Goal: Task Accomplishment & Management: Manage account settings

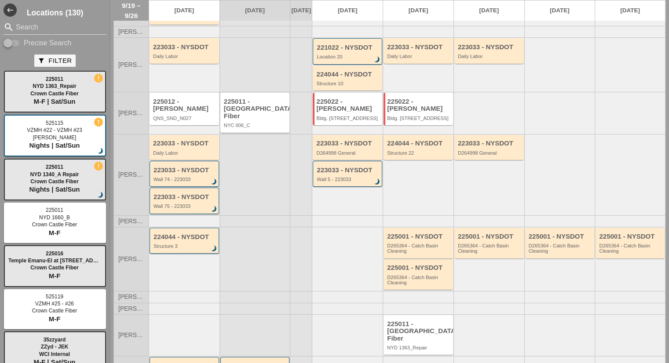
scroll to position [220, 0]
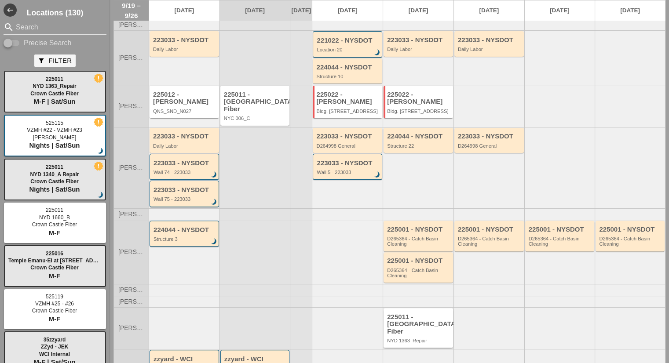
click at [393, 338] on div "NYD 1363_Repair" at bounding box center [419, 340] width 64 height 5
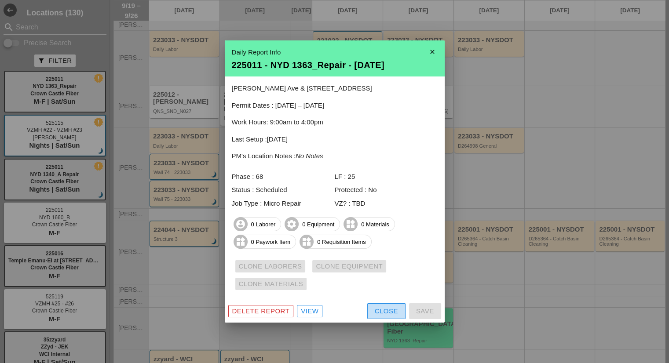
click at [378, 311] on div "Close" at bounding box center [386, 312] width 23 height 10
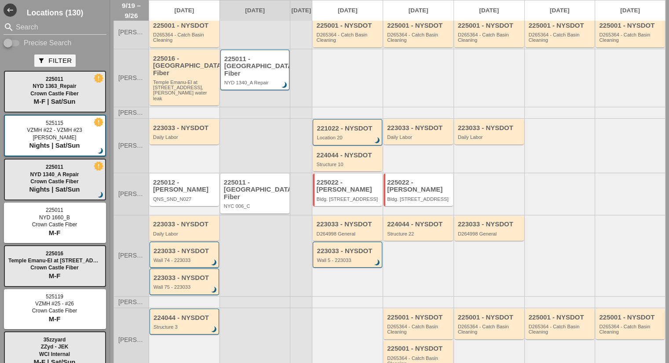
scroll to position [0, 0]
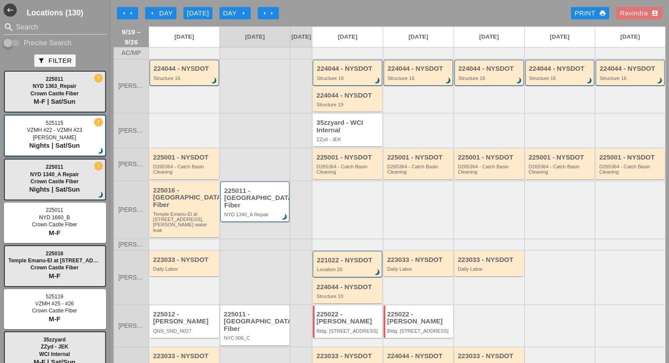
click at [155, 12] on icon "arrow_left" at bounding box center [152, 13] width 7 height 7
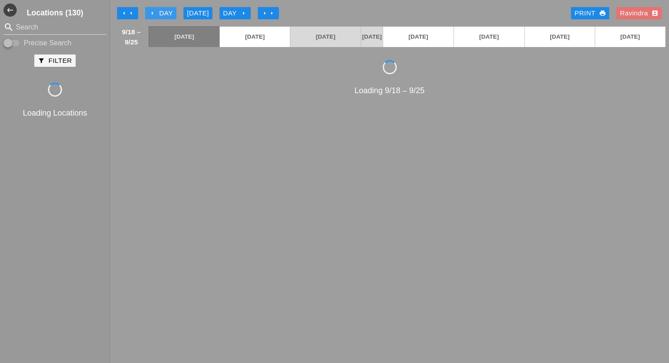
click at [155, 12] on icon "arrow_left" at bounding box center [152, 13] width 7 height 7
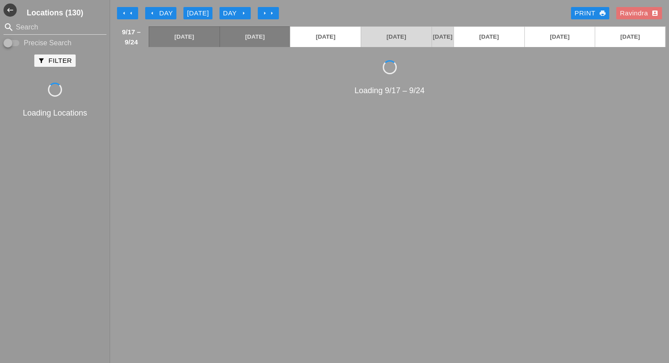
click at [155, 12] on icon "arrow_left" at bounding box center [152, 13] width 7 height 7
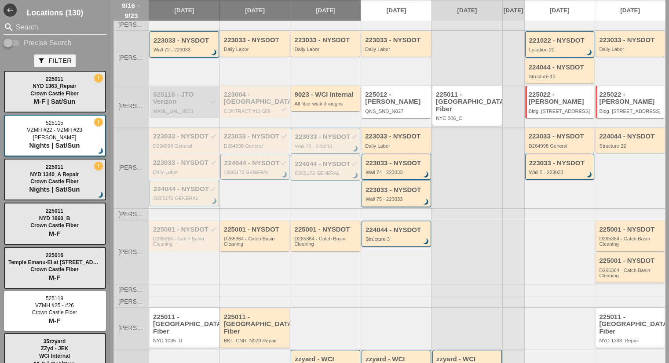
scroll to position [230, 0]
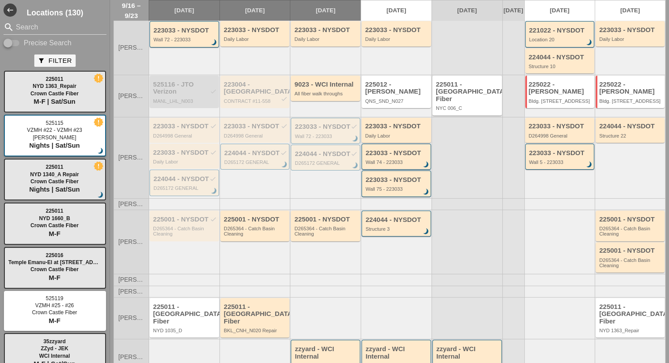
click at [192, 304] on div "225011 - [GEOGRAPHIC_DATA] Fiber" at bounding box center [185, 315] width 64 height 22
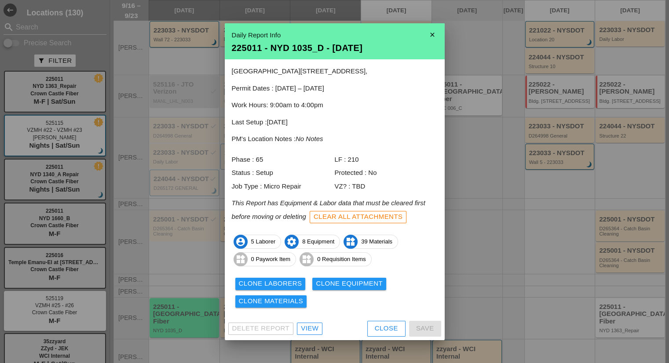
click at [367, 333] on div "Delete Report View Close Save" at bounding box center [335, 329] width 220 height 23
click at [373, 330] on button "Close" at bounding box center [386, 329] width 38 height 16
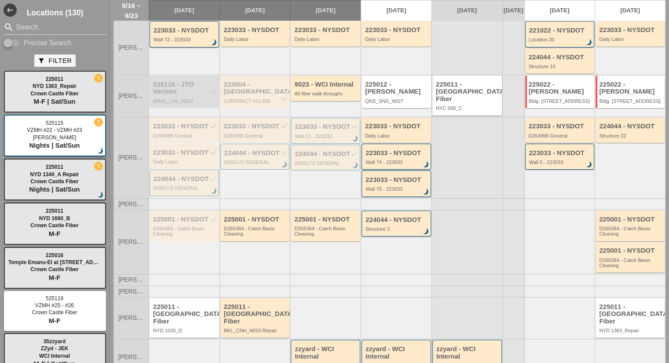
click at [271, 304] on div "225011 - [GEOGRAPHIC_DATA] Fiber" at bounding box center [256, 315] width 64 height 22
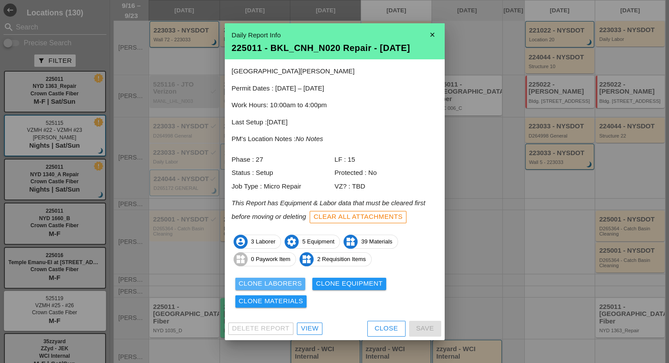
click at [285, 289] on div "Clone Laborers" at bounding box center [270, 284] width 63 height 10
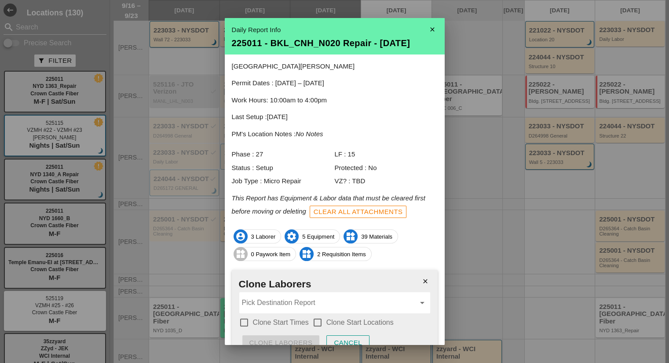
click at [278, 296] on input "Pick Destination Report" at bounding box center [328, 303] width 173 height 14
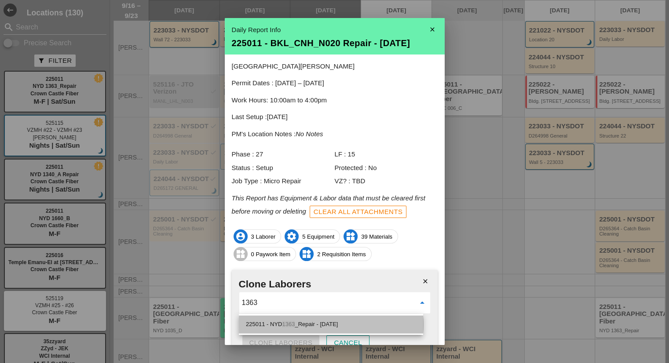
click at [295, 323] on span "1363" at bounding box center [288, 324] width 13 height 7
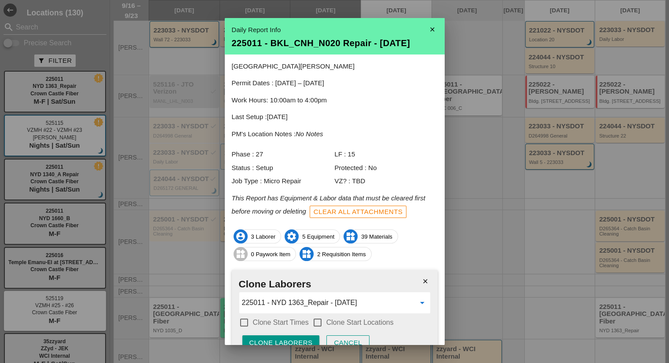
type input "225011 - NYD 1363_Repair - 09/23/2025"
click at [287, 319] on label "Clone Start Times" at bounding box center [281, 323] width 56 height 9
checkbox input "true"
click at [330, 325] on label "Clone Start Locations" at bounding box center [360, 323] width 67 height 9
checkbox input "true"
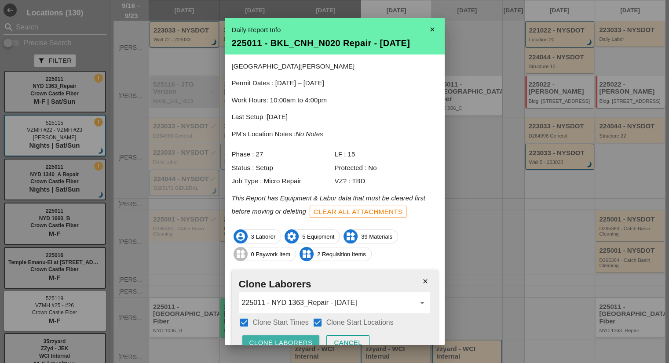
click at [302, 337] on button "Clone Laborers" at bounding box center [280, 344] width 77 height 16
click at [302, 337] on button "Are you sure?" at bounding box center [277, 344] width 70 height 16
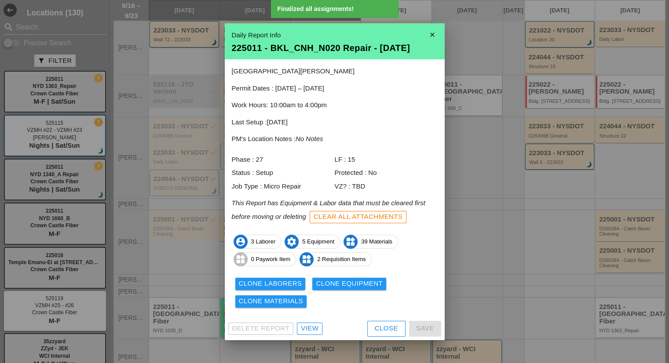
click at [332, 293] on div "Clone Laborers Clone Equipment Clone Materials" at bounding box center [335, 292] width 206 height 35
click at [331, 288] on div "Clone Equipment" at bounding box center [349, 284] width 67 height 10
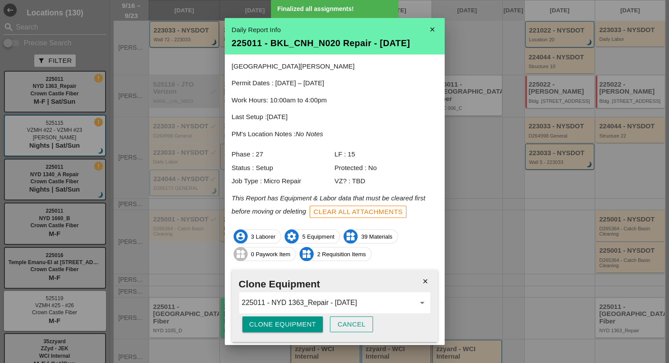
click at [290, 320] on div "Clone Equipment" at bounding box center [283, 325] width 67 height 10
click at [290, 320] on div "Are you sure?" at bounding box center [278, 325] width 56 height 10
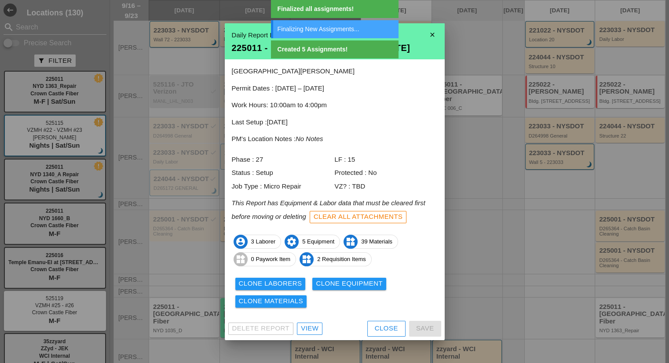
click at [281, 306] on div "Clone Materials" at bounding box center [271, 302] width 65 height 10
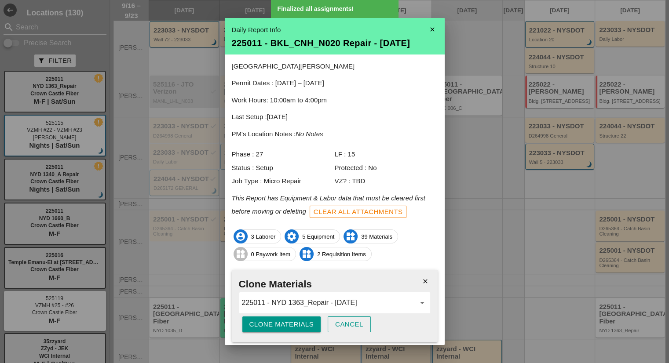
click at [272, 316] on div "close Clone Materials 225011 - NYD 1363_Repair - 09/23/2025 arrow_drop_down Clo…" at bounding box center [335, 306] width 206 height 72
click at [270, 320] on div "Clone Materials" at bounding box center [282, 325] width 65 height 10
click at [270, 320] on div "Are you sure?" at bounding box center [278, 325] width 56 height 10
click at [426, 29] on icon "close" at bounding box center [433, 30] width 18 height 18
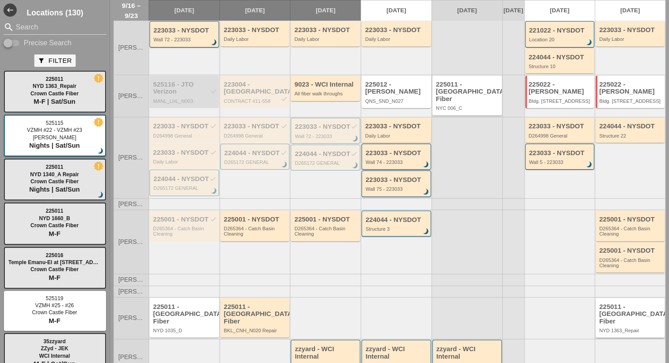
click at [630, 304] on div "225011 - [GEOGRAPHIC_DATA] Fiber" at bounding box center [630, 315] width 63 height 22
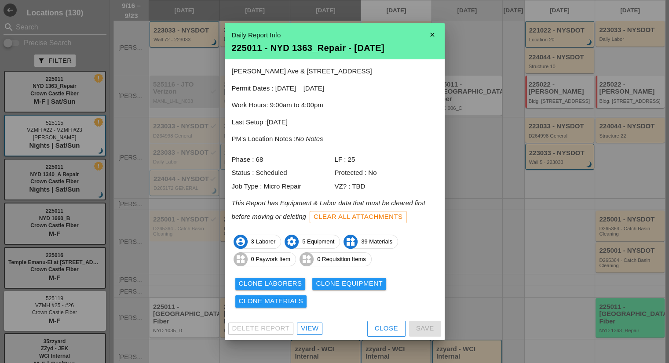
click at [354, 221] on div "Clear All Attachments" at bounding box center [358, 217] width 89 height 10
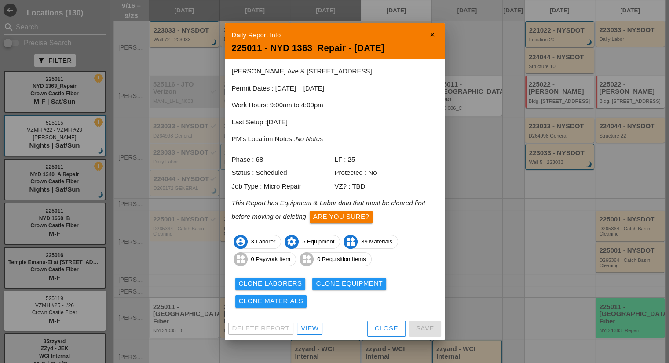
click at [323, 220] on div "Are you sure?" at bounding box center [341, 217] width 56 height 10
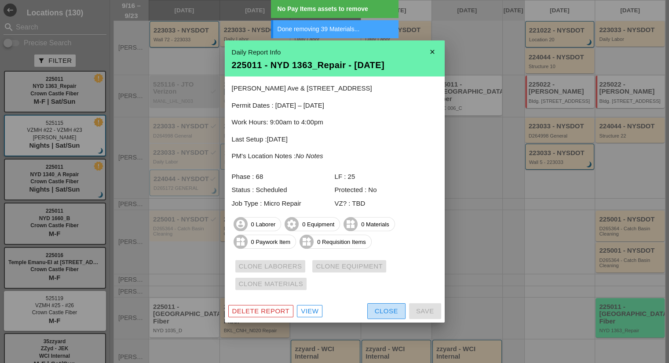
click at [385, 308] on div "Close" at bounding box center [386, 312] width 23 height 10
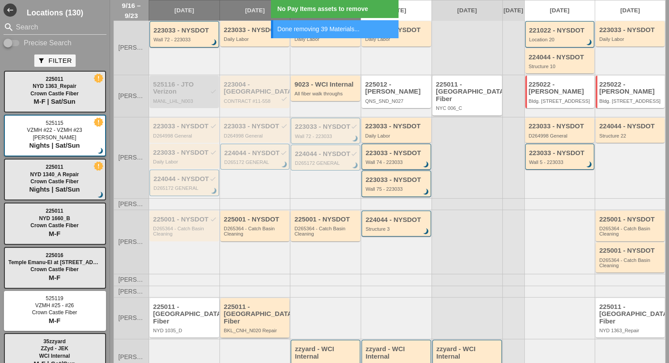
click at [246, 304] on div "225011 - [GEOGRAPHIC_DATA] Fiber" at bounding box center [256, 315] width 64 height 22
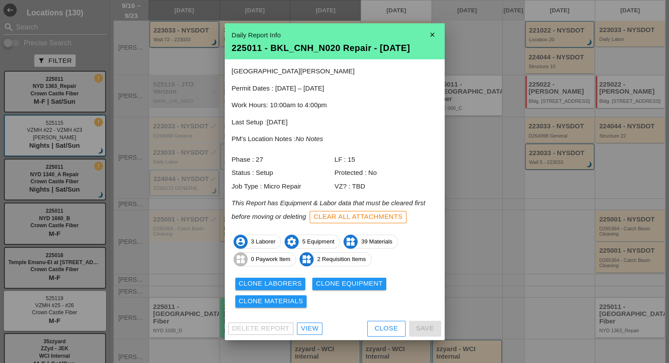
click at [387, 326] on div "Close" at bounding box center [386, 329] width 23 height 10
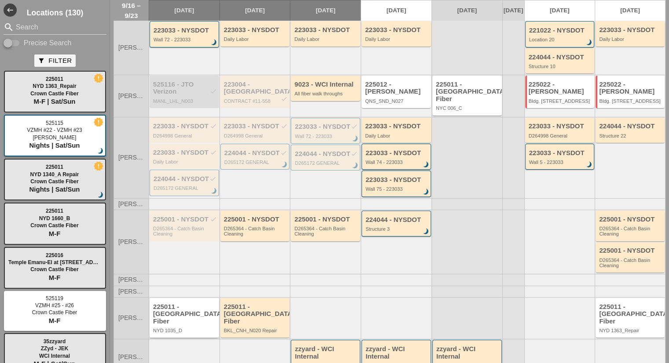
click at [177, 304] on div "225011 - [GEOGRAPHIC_DATA] Fiber" at bounding box center [185, 315] width 64 height 22
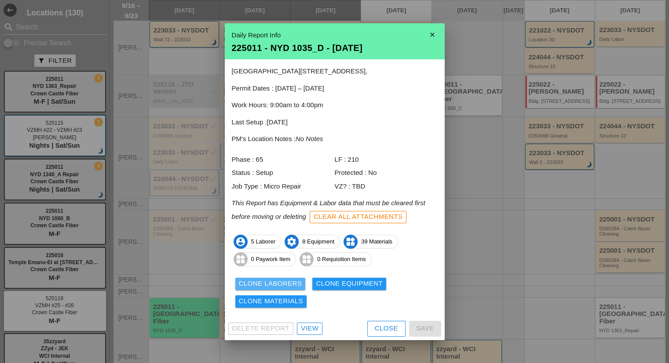
click at [290, 286] on div "Clone Laborers" at bounding box center [270, 284] width 63 height 10
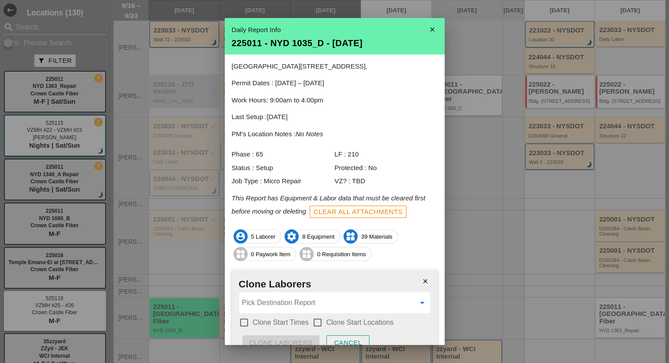
click at [286, 297] on input "Pick Destination Report" at bounding box center [328, 303] width 173 height 14
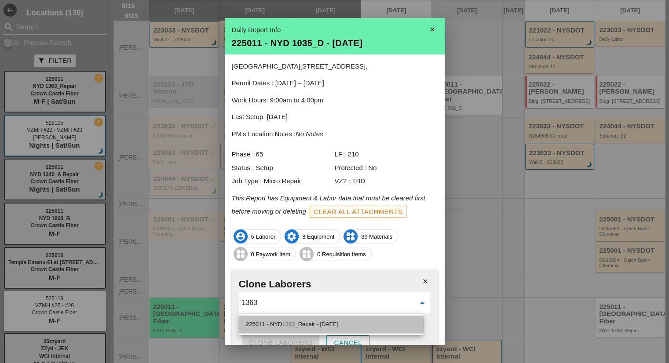
click at [301, 322] on div "225011 - NYD 1363 _Repair - 09/23/2025" at bounding box center [331, 324] width 170 height 11
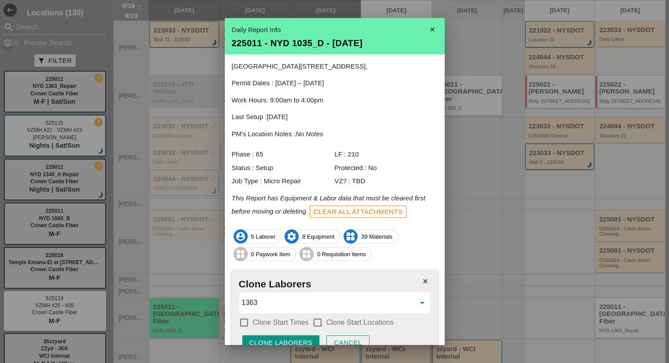
type input "225011 - NYD 1363_Repair - 09/23/2025"
click at [295, 322] on label "Clone Start Times" at bounding box center [281, 323] width 56 height 9
click at [327, 324] on label "Clone Start Locations" at bounding box center [360, 323] width 67 height 9
click at [294, 337] on button "Clone Laborers" at bounding box center [280, 344] width 77 height 16
click at [294, 337] on button "Are you sure?" at bounding box center [277, 344] width 70 height 16
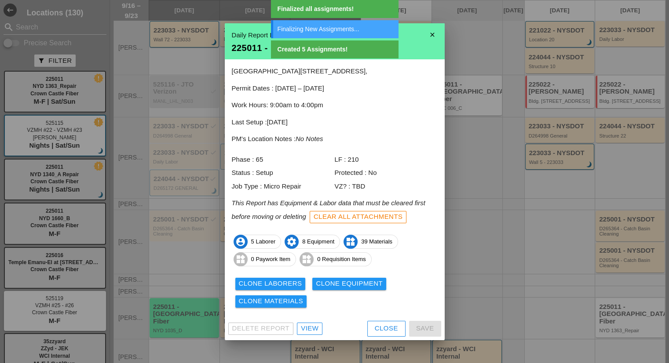
scroll to position [0, 0]
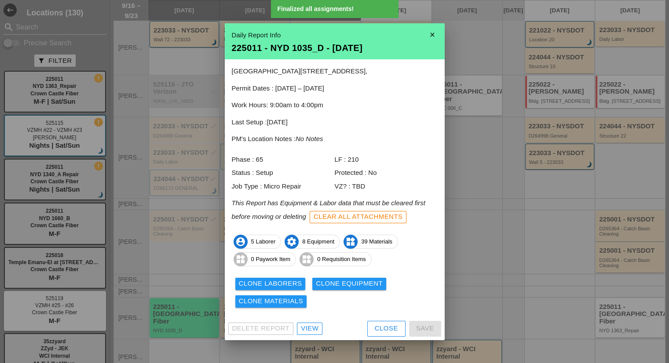
click at [343, 275] on div "Clone Laborers Clone Equipment Clone Materials" at bounding box center [335, 292] width 206 height 35
click at [341, 283] on div "Clone Equipment" at bounding box center [349, 284] width 67 height 10
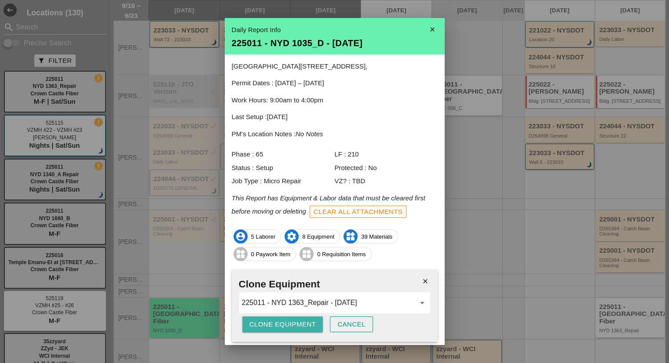
click at [281, 325] on div "Clone Equipment" at bounding box center [283, 325] width 67 height 10
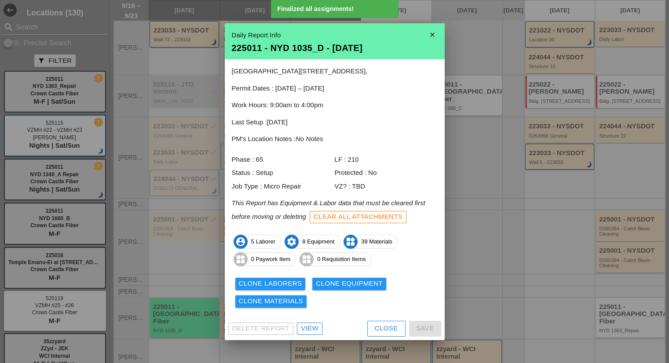
click at [280, 301] on div "Clone Materials" at bounding box center [271, 302] width 65 height 10
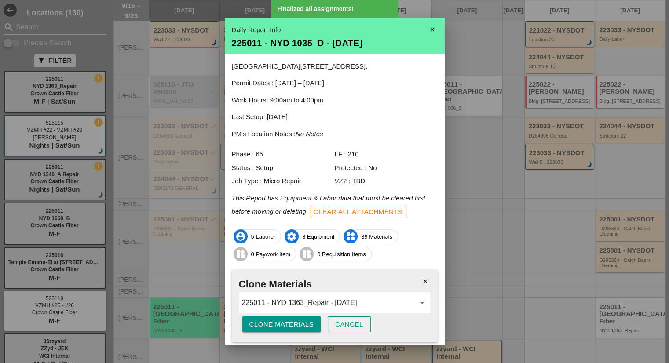
click at [275, 323] on div "Clone Materials" at bounding box center [282, 325] width 65 height 10
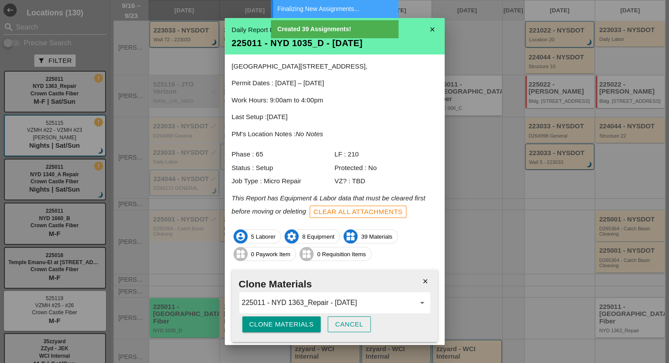
click at [428, 32] on icon "close" at bounding box center [433, 30] width 18 height 18
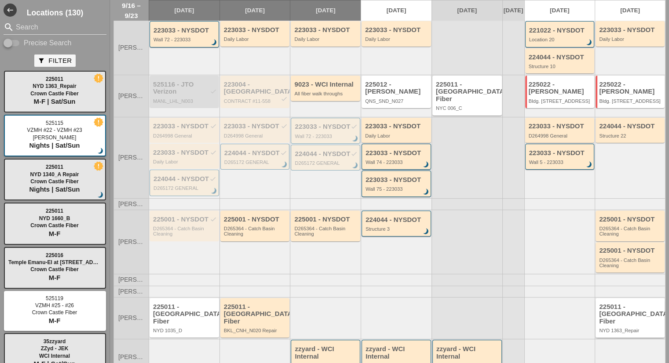
click at [617, 304] on div "225011 - Crown Castle Fiber NYD 1363_Repair" at bounding box center [630, 319] width 63 height 30
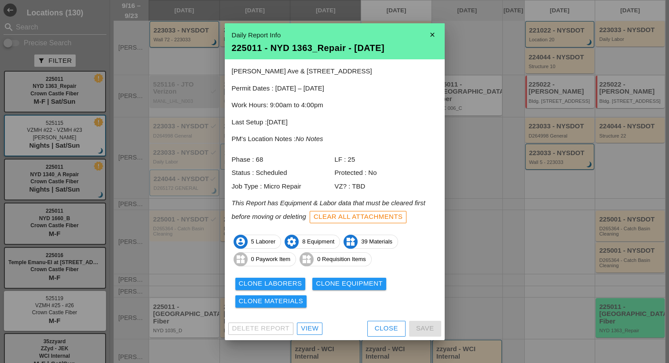
click at [312, 327] on div "View" at bounding box center [310, 329] width 18 height 10
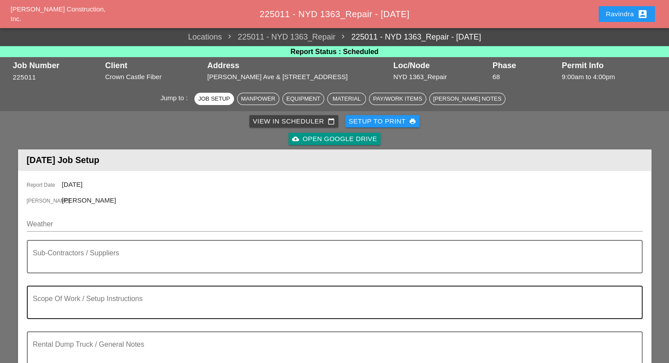
click at [69, 319] on div "Scope Of Work / Setup Instructions" at bounding box center [335, 302] width 616 height 33
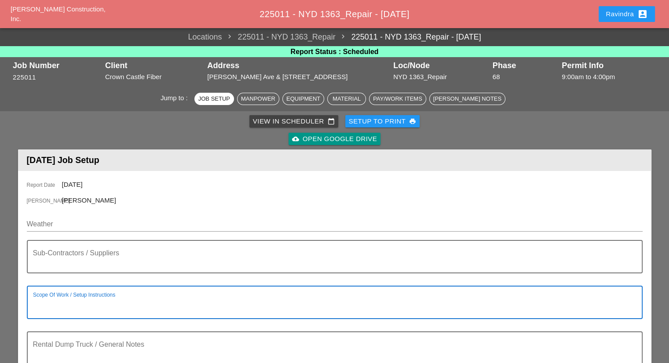
click at [70, 307] on textarea "Scope Of Work / Setup Instructions" at bounding box center [331, 307] width 597 height 21
paste textarea "1) Sawcut & Install new 4-Tube microconduit from ECS MH to existing handhole. (…"
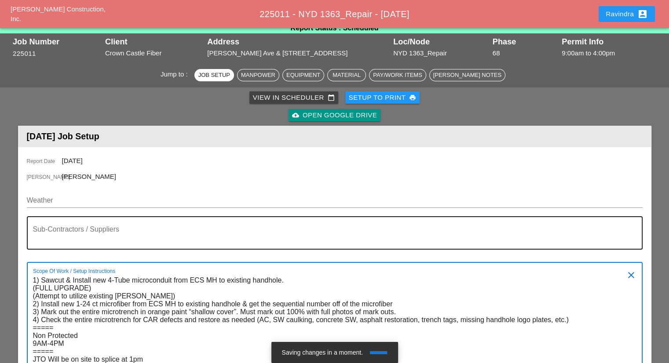
type textarea "1) Sawcut & Install new 4-Tube microconduit from ECS MH to existing handhole. (…"
click at [91, 220] on div "Sub-Contractors / Suppliers" at bounding box center [331, 233] width 597 height 32
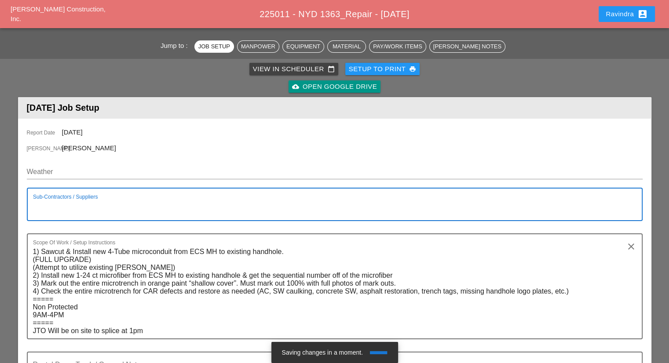
scroll to position [68, 0]
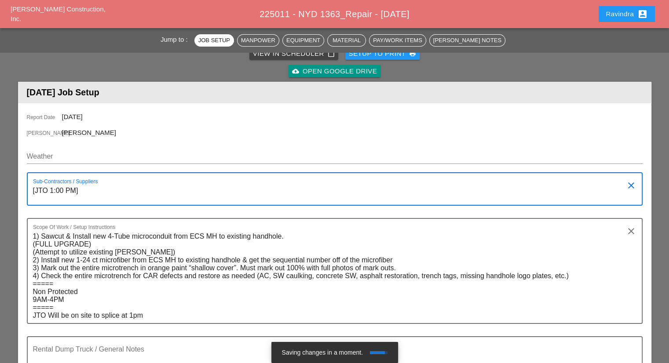
type textarea "[JTO 1:00 PM]"
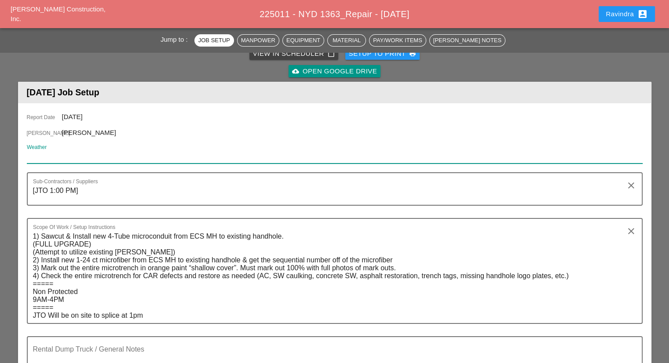
click at [76, 158] on input "Weather" at bounding box center [329, 157] width 604 height 14
paste input "Tue 23 Day 82° 46% SSW 9 mph Partly cloudy in the morning followed by scattered…"
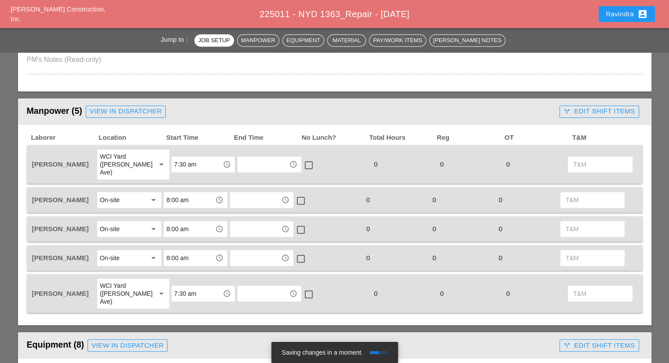
scroll to position [420, 0]
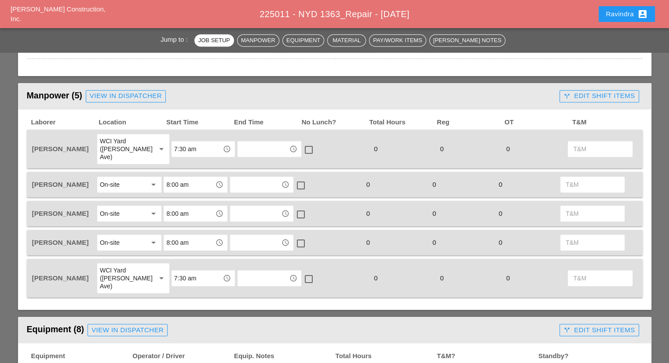
type input "Tue 23 Day 82° 46% SSW 9 mph Partly cloudy in the morning followed by scattered…"
click at [134, 95] on div "View in Dispatcher" at bounding box center [126, 96] width 72 height 10
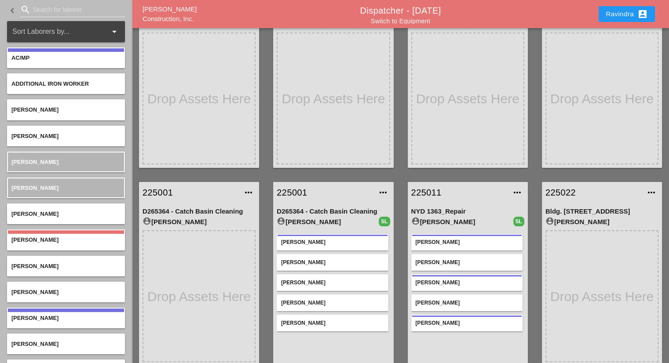
scroll to position [84, 0]
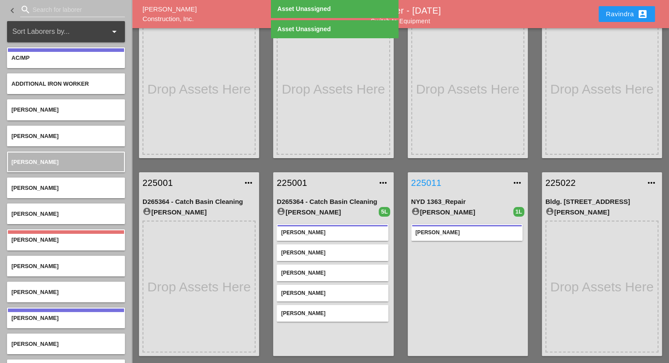
click at [432, 182] on link "225011" at bounding box center [458, 182] width 95 height 13
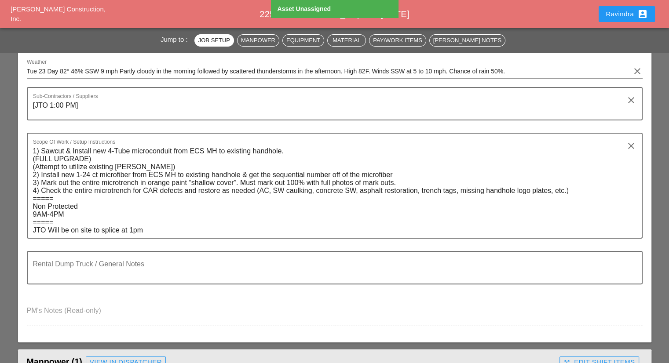
scroll to position [396, 0]
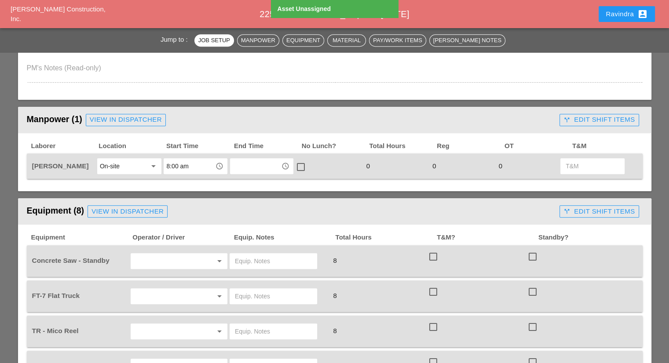
click at [130, 162] on div "On-site" at bounding box center [123, 166] width 47 height 14
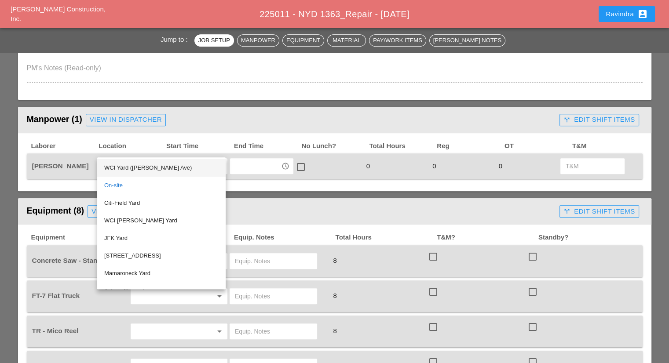
click at [128, 169] on div "WCI Yard (Provost Ave)" at bounding box center [161, 168] width 114 height 11
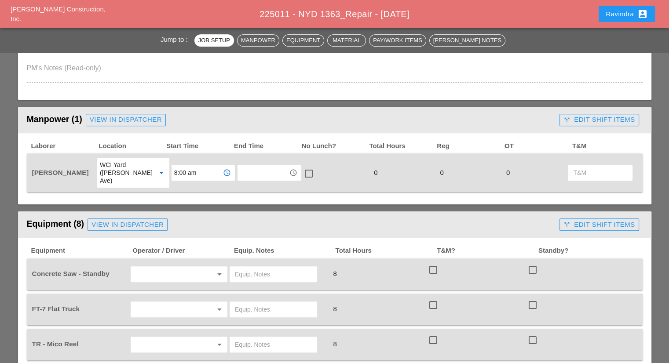
click at [194, 168] on input "8:00 am" at bounding box center [197, 173] width 46 height 14
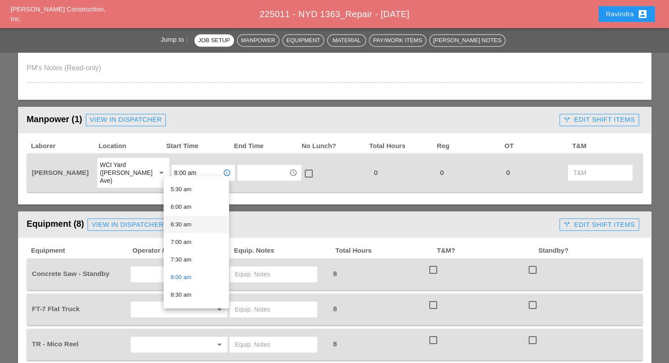
scroll to position [176, 0]
click at [195, 261] on div "7:00 am" at bounding box center [196, 257] width 51 height 11
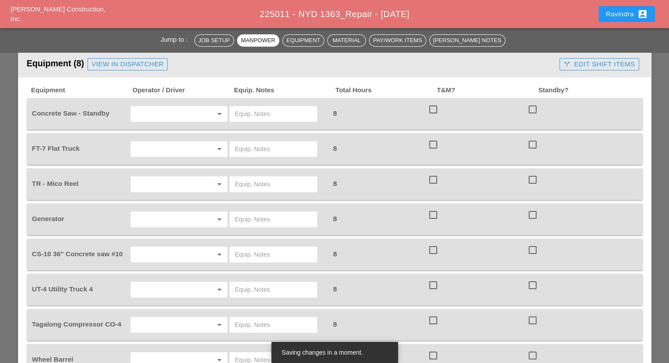
scroll to position [572, 0]
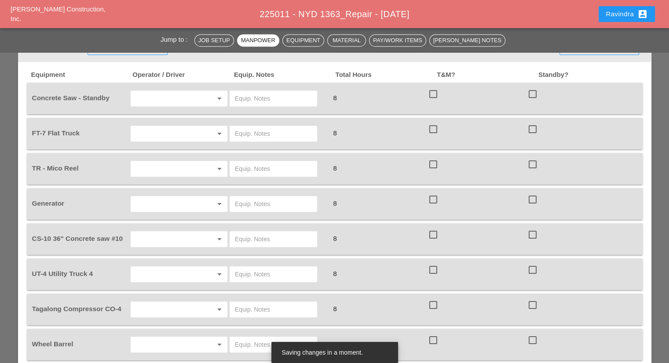
click at [158, 92] on input "text" at bounding box center [166, 99] width 67 height 14
click at [101, 103] on div "Concrete Saw - Standby arrow_drop_down 8 check_box_outline_blank check_box_outl…" at bounding box center [335, 99] width 616 height 32
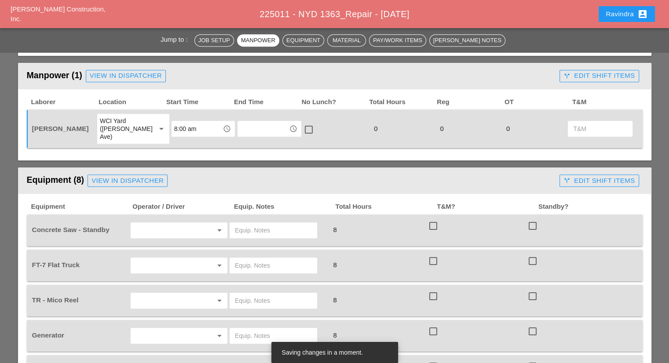
scroll to position [396, 0]
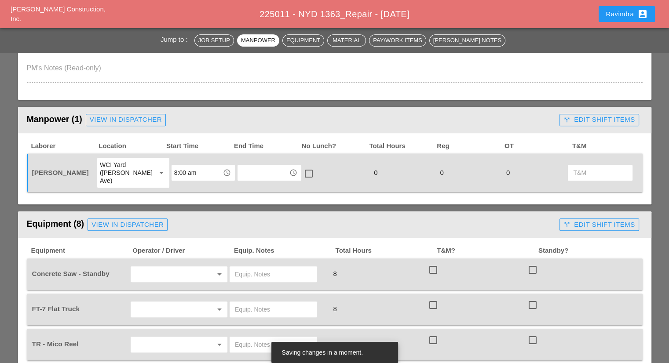
click at [124, 119] on div "View in Dispatcher" at bounding box center [126, 120] width 72 height 10
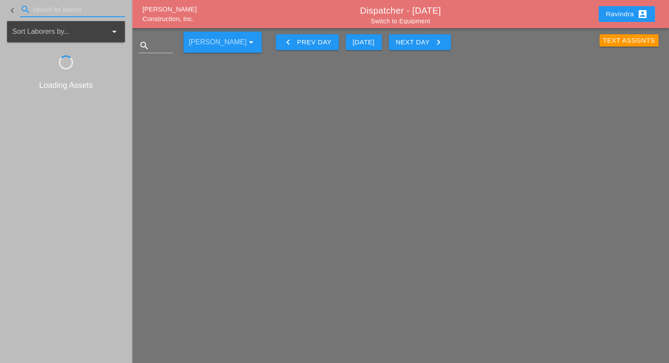
click at [47, 11] on input "Search for laborer" at bounding box center [73, 10] width 80 height 14
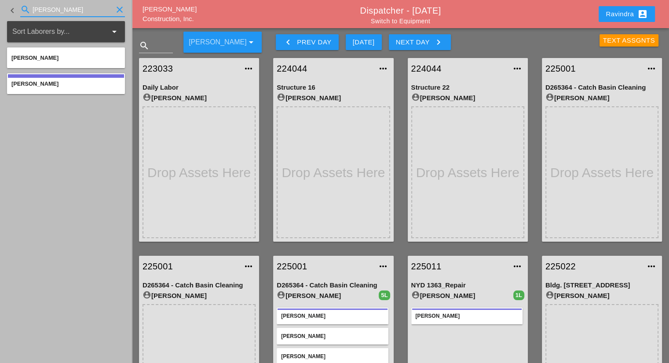
type input "RUD"
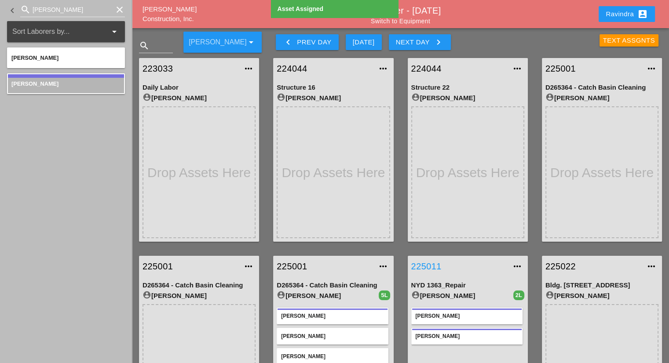
click at [430, 265] on link "225011" at bounding box center [458, 266] width 95 height 13
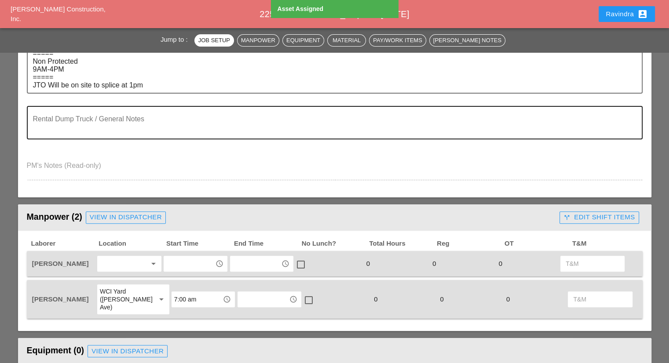
scroll to position [308, 0]
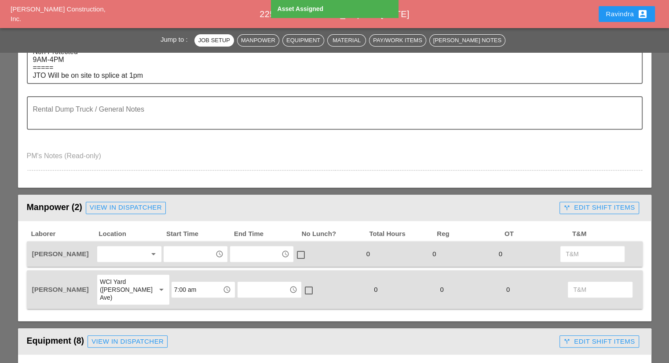
click at [114, 208] on div "View in Dispatcher" at bounding box center [126, 208] width 72 height 10
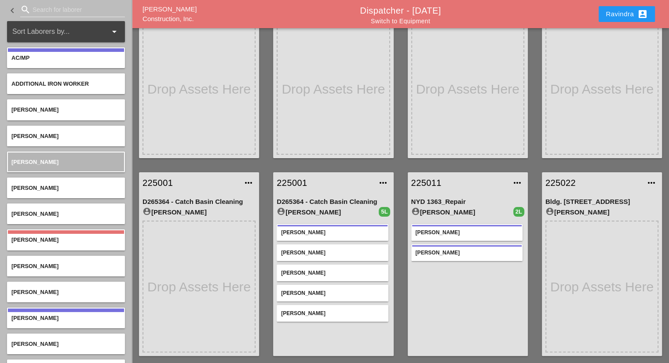
scroll to position [40, 0]
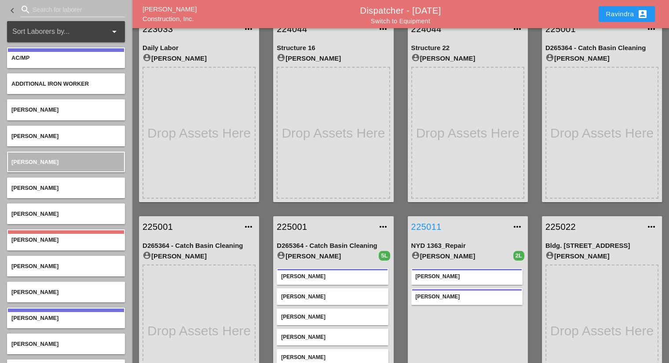
click at [431, 226] on link "225011" at bounding box center [458, 226] width 95 height 13
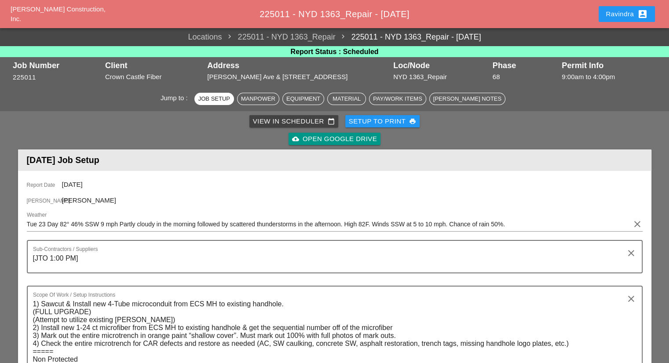
scroll to position [308, 0]
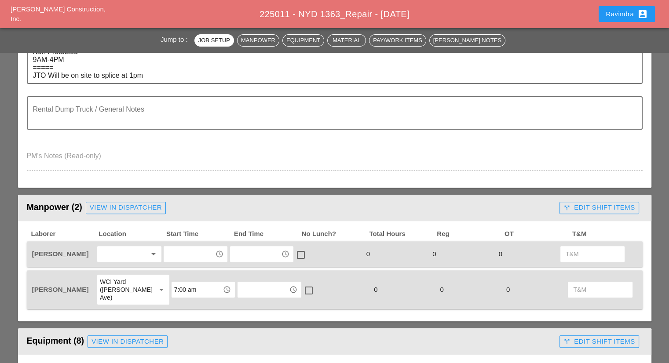
click at [124, 255] on div at bounding box center [123, 254] width 47 height 14
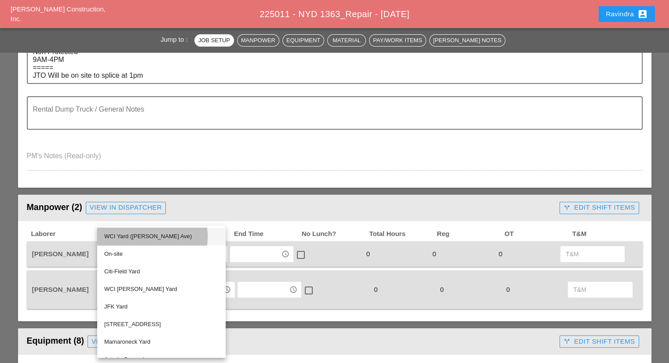
click at [127, 239] on div "WCI Yard (Provost Ave)" at bounding box center [161, 236] width 114 height 11
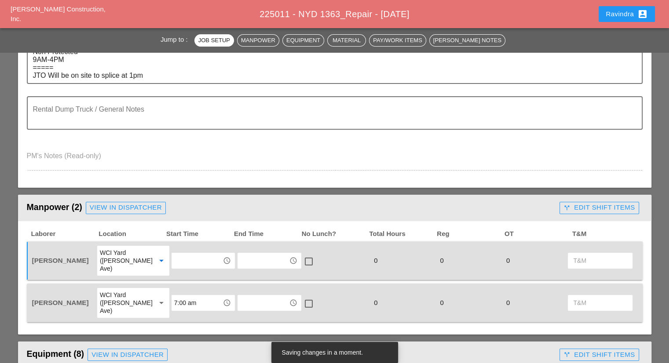
scroll to position [352, 0]
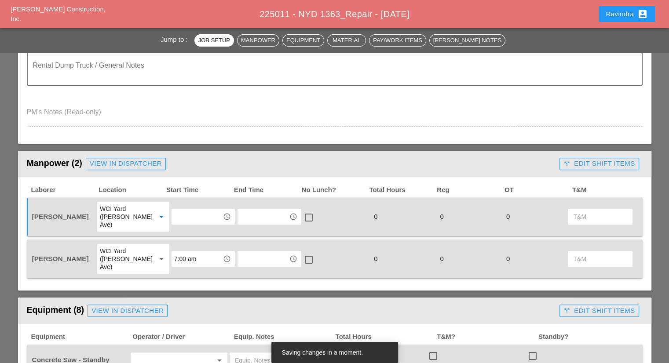
click at [193, 214] on input "text" at bounding box center [197, 217] width 46 height 14
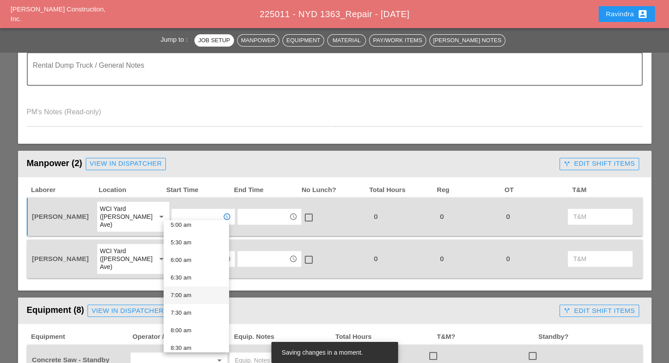
scroll to position [220, 0]
click at [187, 259] on div "7:00 am" at bounding box center [196, 257] width 51 height 11
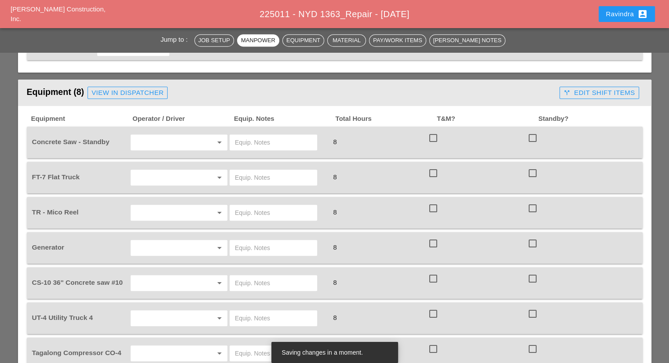
scroll to position [572, 0]
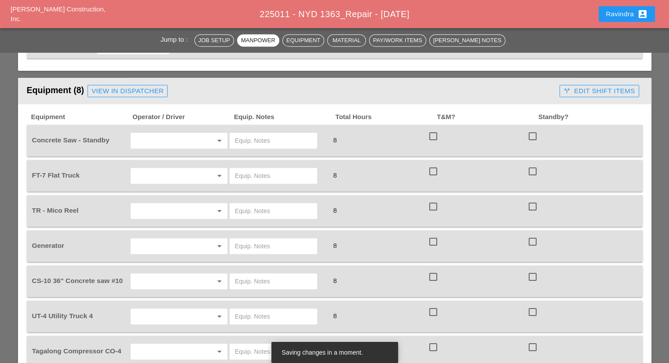
click at [160, 134] on input "text" at bounding box center [166, 141] width 67 height 14
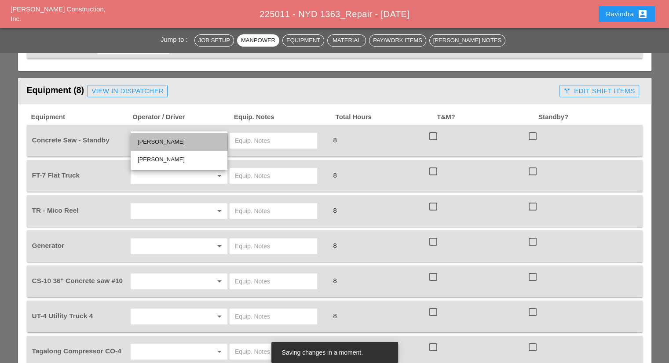
click at [160, 141] on div "Rudolph Bell" at bounding box center [179, 142] width 83 height 11
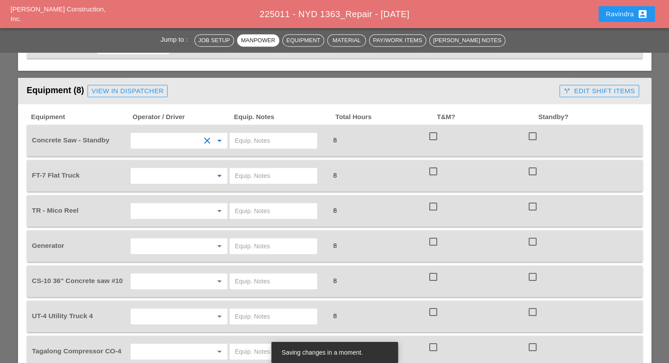
click at [158, 169] on input "text" at bounding box center [166, 176] width 67 height 14
click at [162, 193] on div "Yancy Matos" at bounding box center [179, 194] width 83 height 11
click at [158, 204] on input "text" at bounding box center [166, 211] width 67 height 14
drag, startPoint x: 123, startPoint y: 228, endPoint x: 151, endPoint y: 228, distance: 28.6
click at [123, 242] on div "Generator" at bounding box center [80, 246] width 98 height 9
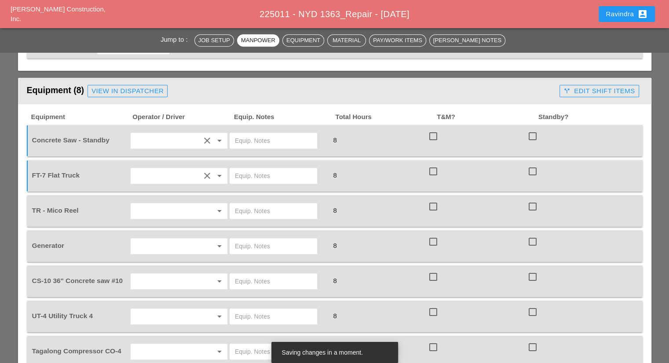
click at [153, 239] on input "text" at bounding box center [166, 246] width 67 height 14
click at [160, 243] on div "Rudolph Bell" at bounding box center [179, 246] width 83 height 11
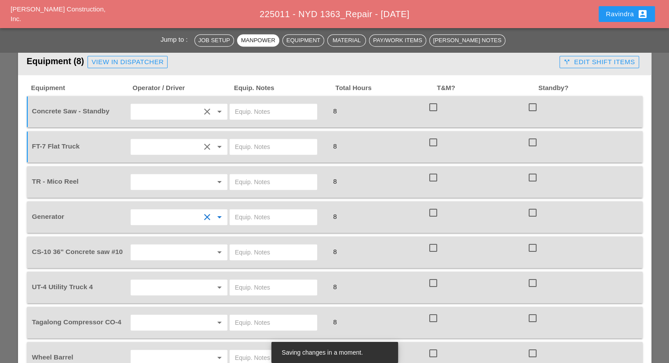
scroll to position [616, 0]
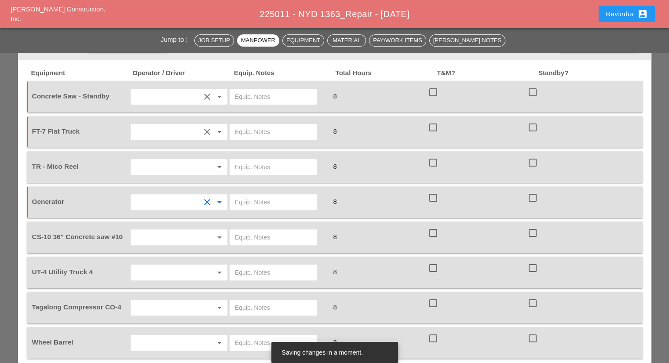
click at [157, 231] on input "text" at bounding box center [166, 238] width 67 height 14
click at [157, 236] on div "Rudolph Bell" at bounding box center [179, 237] width 83 height 11
click at [155, 266] on input "text" at bounding box center [166, 273] width 67 height 14
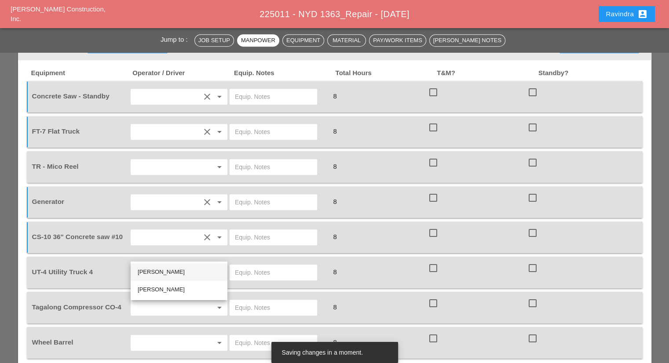
click at [157, 275] on div "Rudolph Bell" at bounding box center [179, 272] width 83 height 11
click at [154, 301] on input "text" at bounding box center [166, 308] width 67 height 14
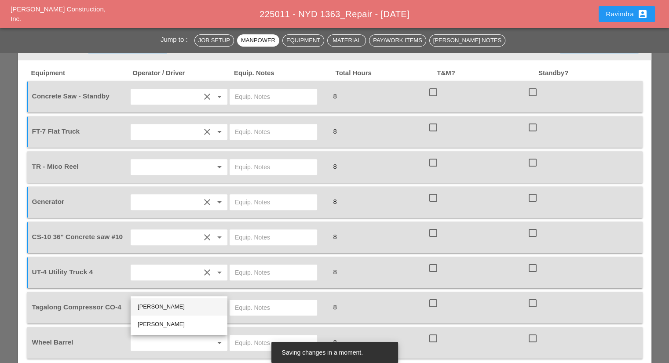
click at [155, 304] on div "Rudolph Bell" at bounding box center [179, 307] width 83 height 11
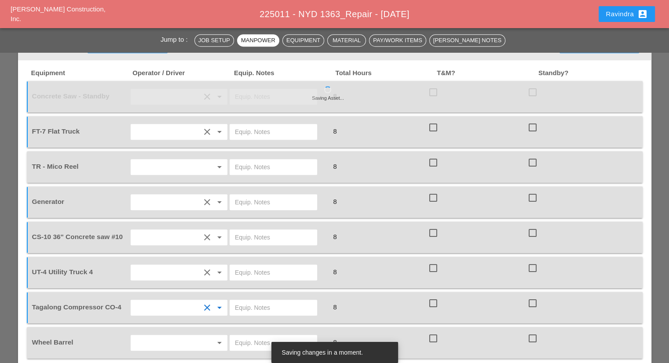
click at [161, 335] on div "arrow_drop_down" at bounding box center [179, 343] width 97 height 16
click at [148, 293] on div "Rudolph Bell" at bounding box center [179, 287] width 83 height 18
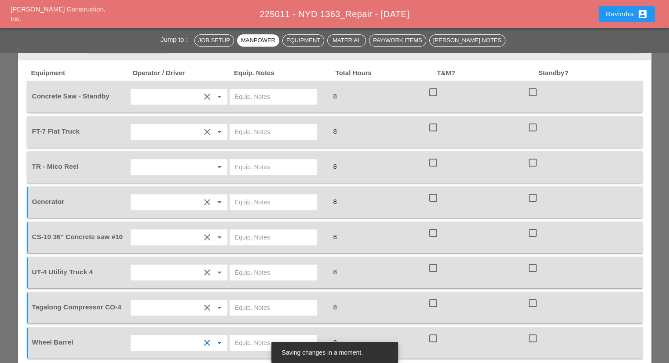
scroll to position [660, 0]
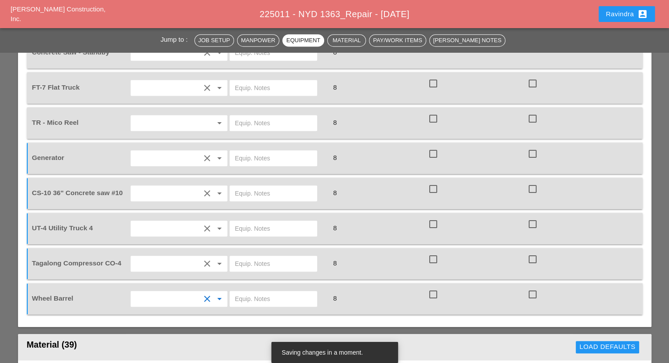
click at [157, 257] on input "text" at bounding box center [166, 264] width 67 height 14
click at [148, 278] on div "Yancy Matos" at bounding box center [179, 280] width 83 height 11
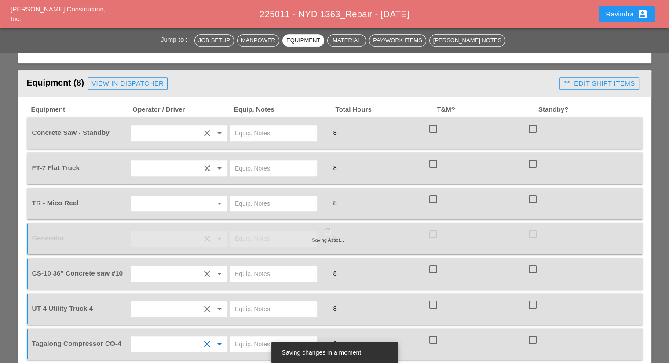
scroll to position [572, 0]
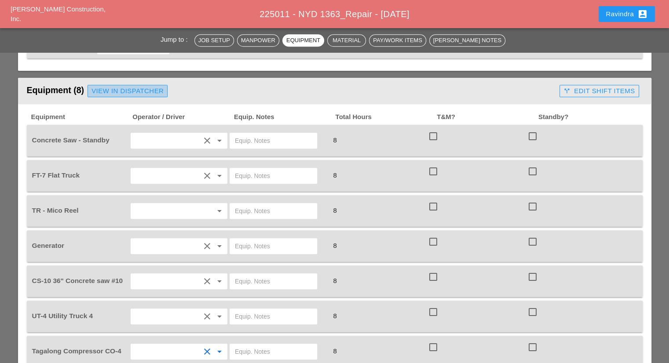
click at [138, 86] on div "View in Dispatcher" at bounding box center [128, 91] width 72 height 10
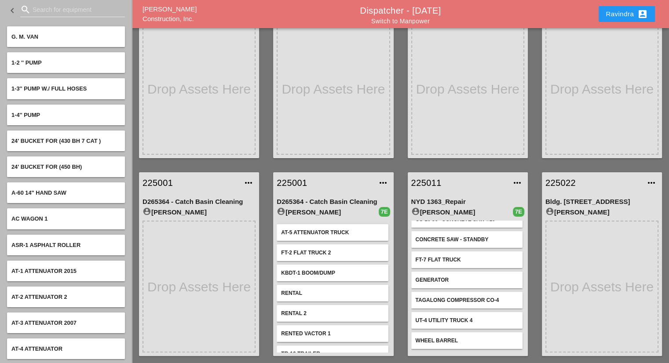
scroll to position [11, 0]
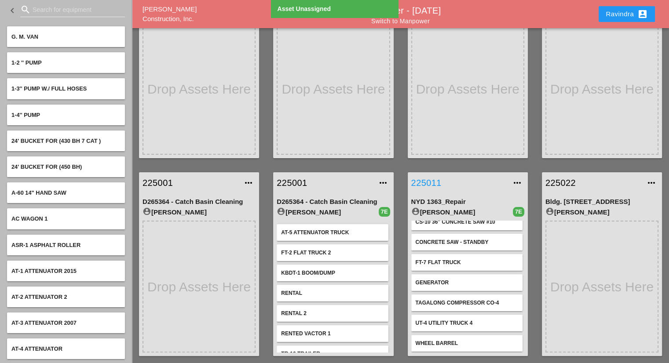
click at [433, 183] on link "225011" at bounding box center [458, 182] width 95 height 13
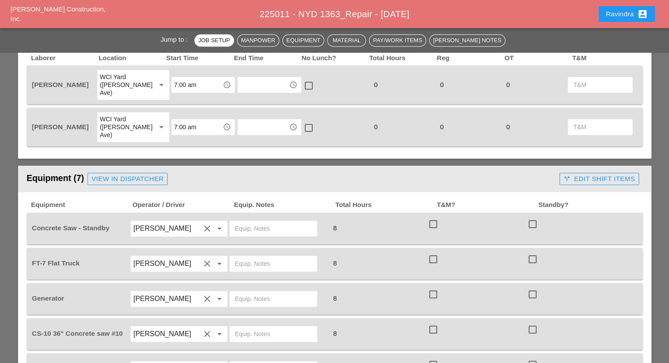
scroll to position [528, 0]
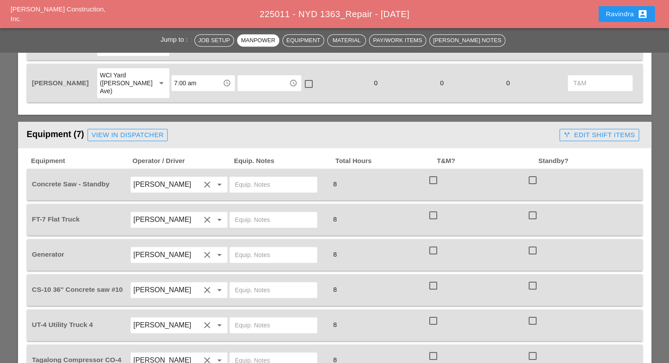
click at [261, 178] on input "text" at bounding box center [273, 185] width 77 height 14
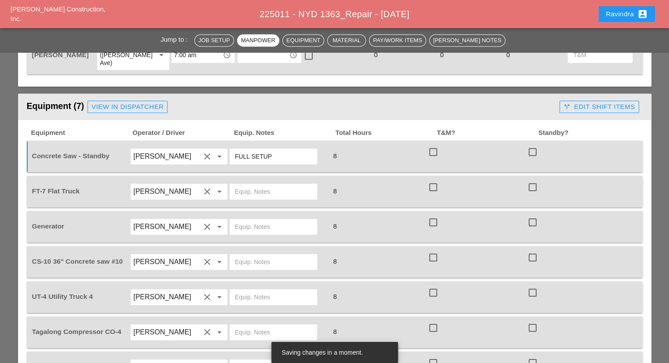
scroll to position [572, 0]
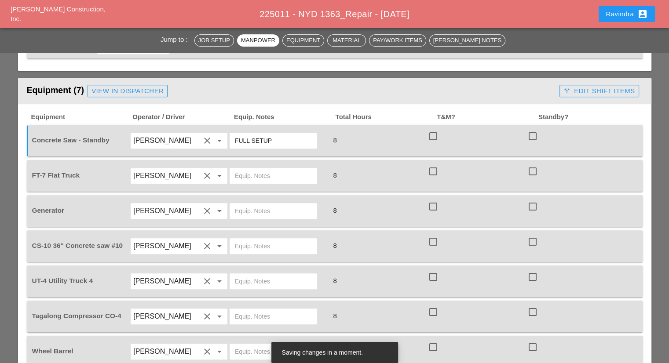
type input "FULL SETUP"
click at [244, 169] on input "text" at bounding box center [273, 176] width 77 height 14
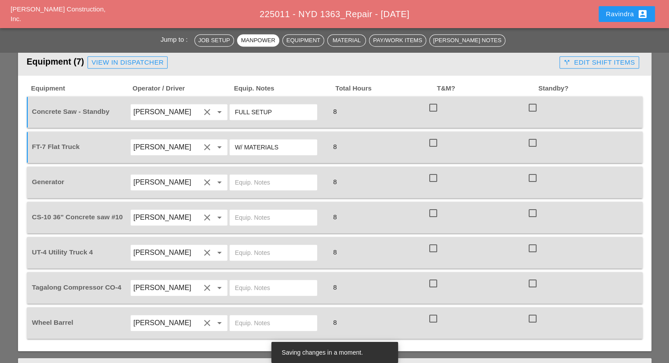
scroll to position [616, 0]
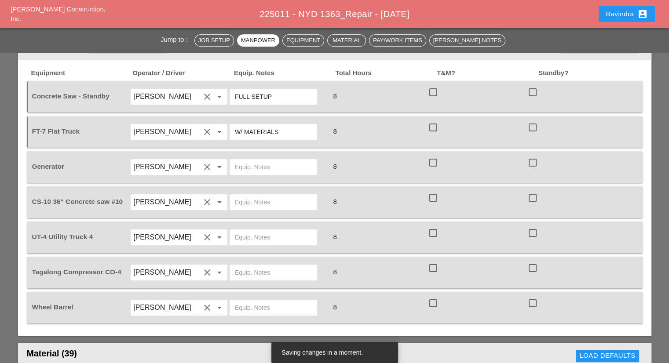
type input "W/ MATERIALS"
click at [257, 160] on input "text" at bounding box center [273, 167] width 77 height 14
type input "ON TRUCK"
click at [260, 195] on input "text" at bounding box center [273, 202] width 77 height 14
type input "FULL SETUP"
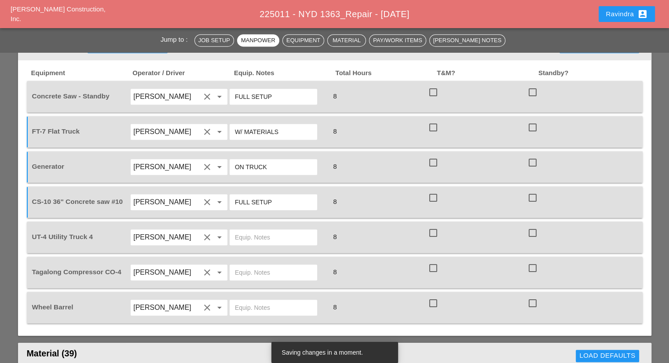
click at [278, 231] on input "text" at bounding box center [273, 238] width 77 height 14
type input "W/ CONCRETE SAW"
click at [256, 266] on input "text" at bounding box center [273, 273] width 77 height 14
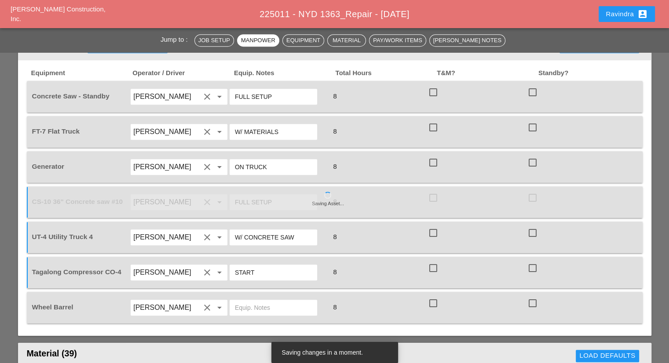
type input "START"
click at [250, 301] on input "text" at bounding box center [273, 308] width 77 height 14
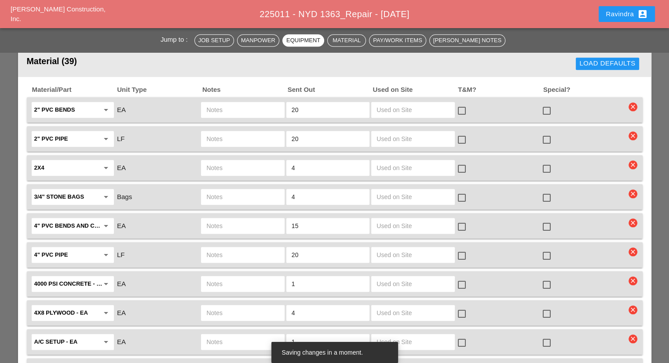
scroll to position [924, 0]
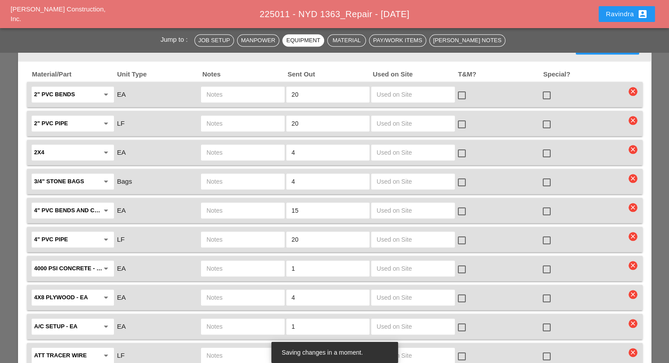
type input "ON TRUCK"
click at [548, 262] on div at bounding box center [547, 269] width 15 height 15
click at [231, 262] on input "text" at bounding box center [242, 269] width 73 height 14
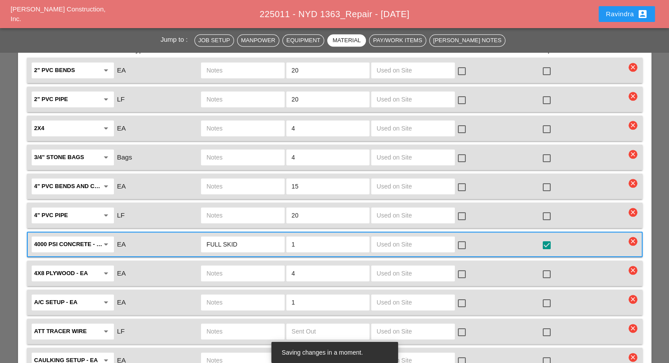
scroll to position [968, 0]
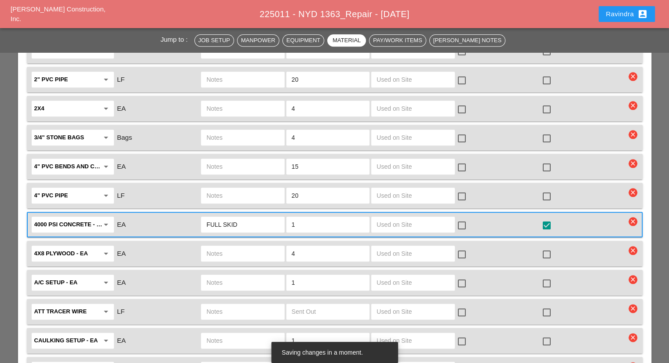
type input "FULL SKID"
click at [548, 276] on div at bounding box center [547, 283] width 15 height 15
click at [225, 276] on input "text" at bounding box center [242, 283] width 73 height 14
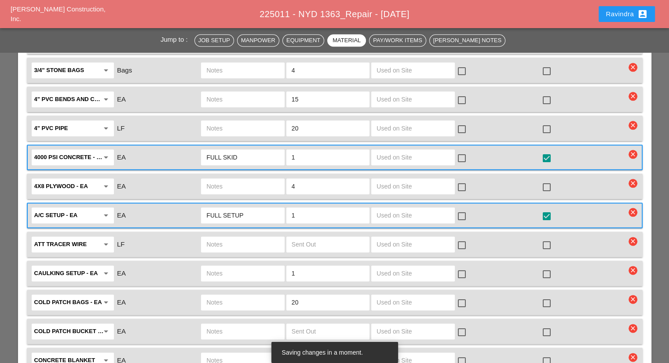
scroll to position [1056, 0]
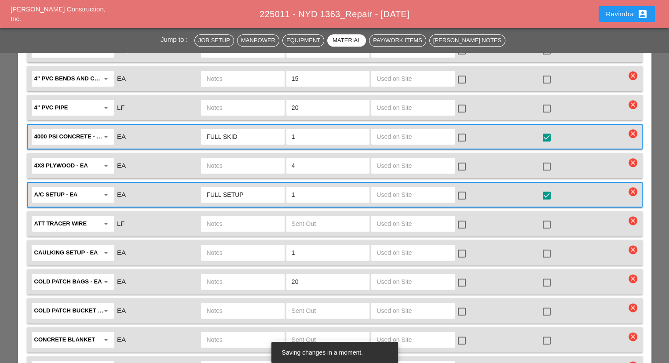
type input "FULL SETUP"
click at [547, 275] on div at bounding box center [547, 282] width 15 height 15
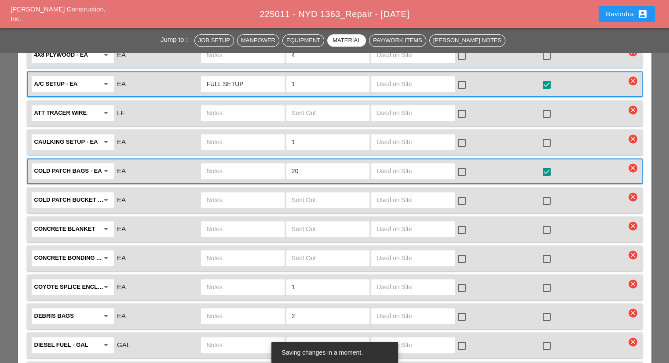
scroll to position [1188, 0]
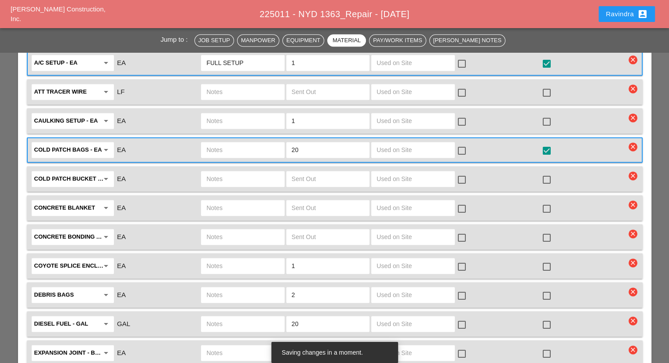
drag, startPoint x: 306, startPoint y: 268, endPoint x: 275, endPoint y: 266, distance: 31.3
click at [275, 286] on div "Debris Bags arrow_drop_down EA 2 check_box_outline_blank check_box_outline_blank" at bounding box center [328, 295] width 596 height 18
type input "1"
click at [545, 289] on div at bounding box center [547, 296] width 15 height 15
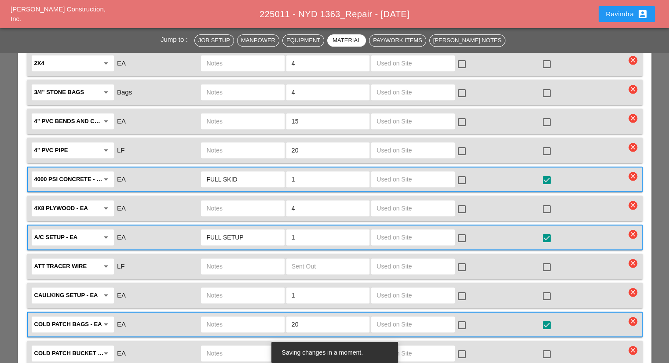
scroll to position [1012, 0]
click at [546, 203] on div at bounding box center [547, 210] width 15 height 15
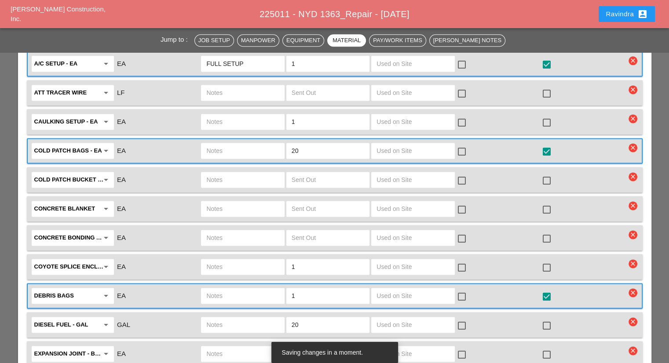
scroll to position [1188, 0]
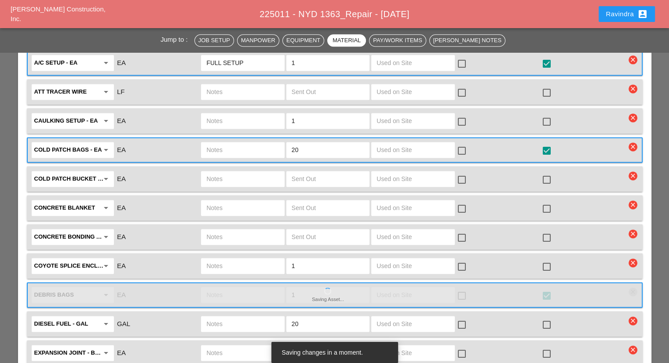
click at [546, 347] on div at bounding box center [547, 354] width 15 height 15
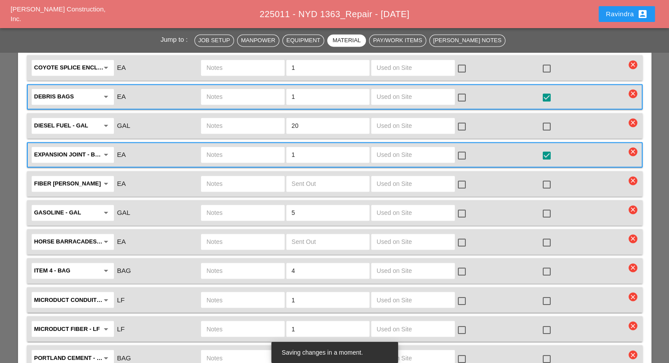
scroll to position [1408, 0]
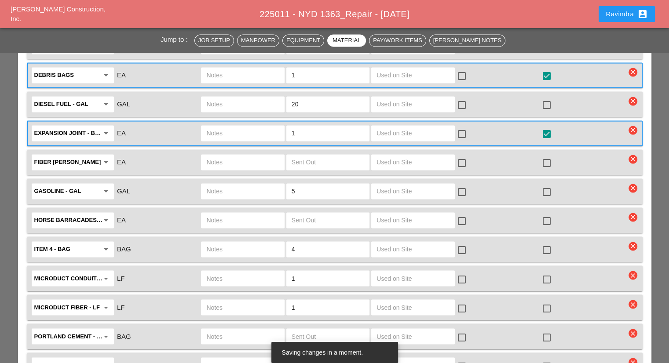
click at [262, 272] on input "text" at bounding box center [242, 279] width 73 height 14
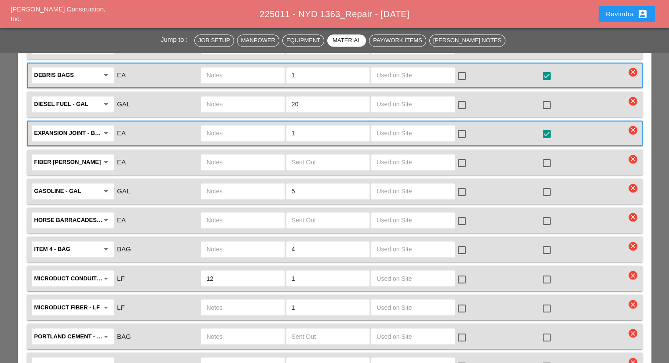
type input "1"
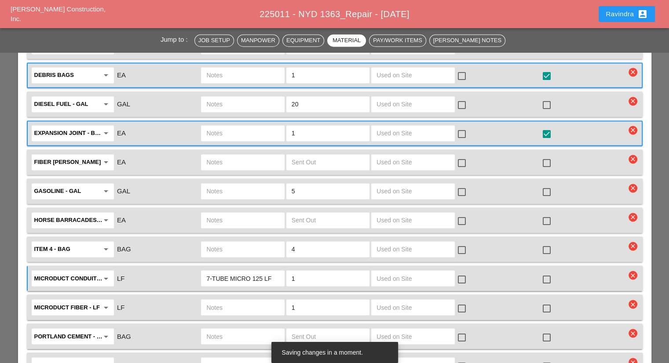
type input "7-TUBE MICRO 125 LF"
click at [548, 272] on div at bounding box center [547, 279] width 15 height 15
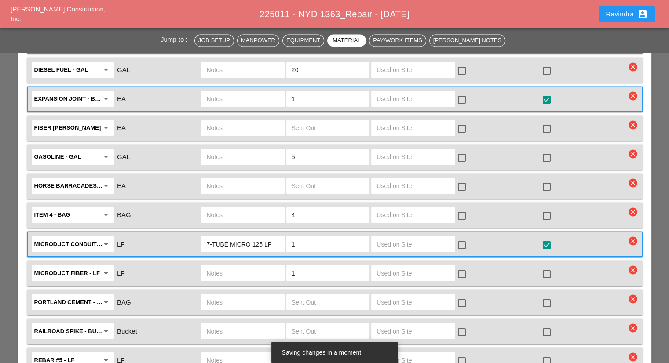
scroll to position [1452, 0]
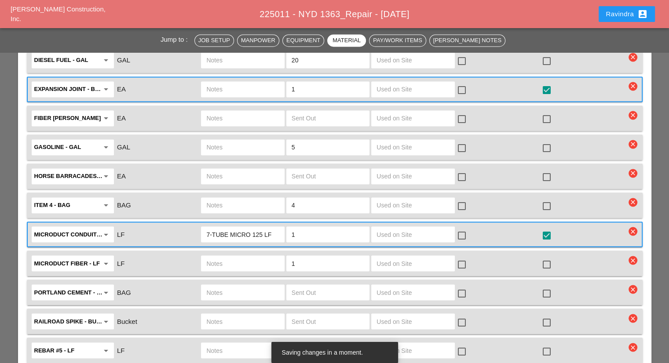
click at [249, 257] on input "text" at bounding box center [242, 264] width 73 height 14
type input "24 CT FIBER REEL"
click at [549, 257] on div at bounding box center [547, 264] width 15 height 15
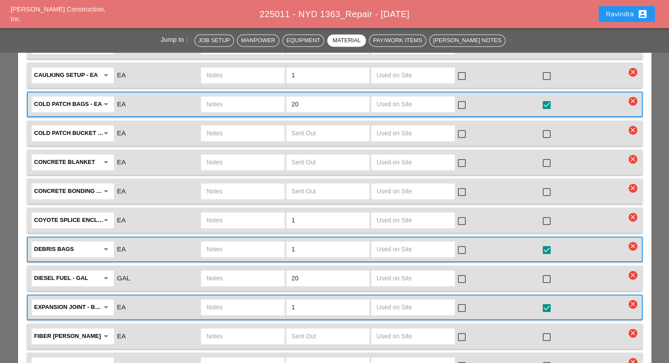
scroll to position [1232, 0]
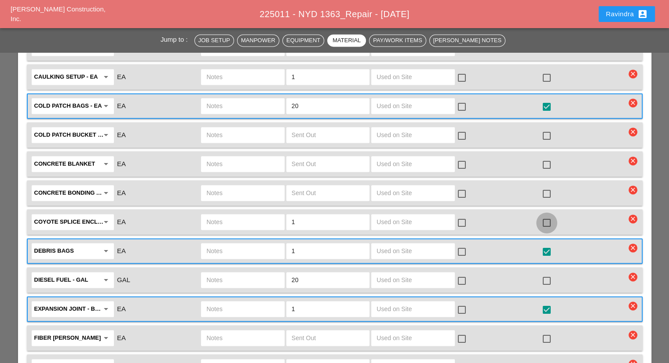
click at [542, 216] on div at bounding box center [547, 223] width 15 height 15
click at [242, 215] on input "text" at bounding box center [242, 222] width 73 height 14
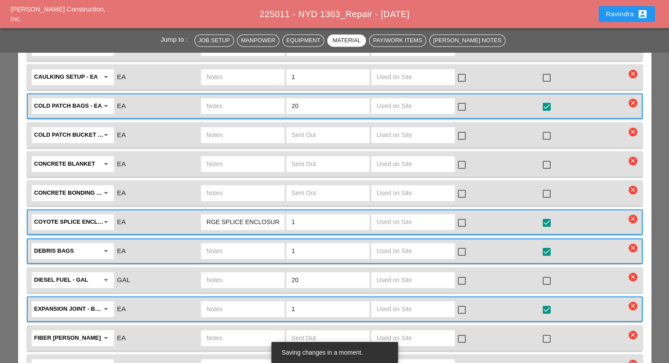
scroll to position [0, 11]
type input "LARGE SPLICE ENCLOSURE"
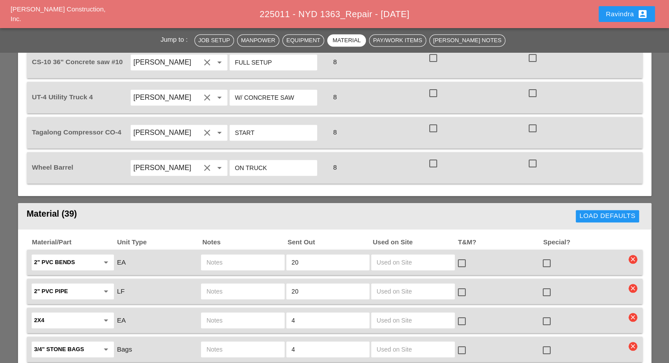
scroll to position [748, 0]
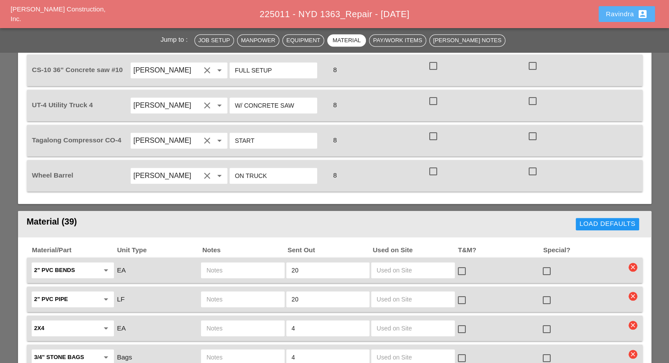
click at [623, 16] on div "Ravindra account_box" at bounding box center [627, 14] width 42 height 11
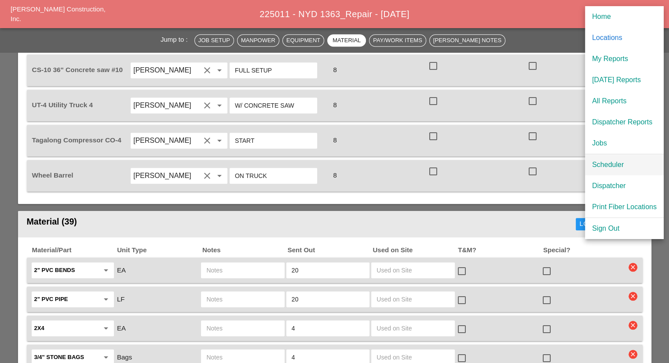
click at [606, 161] on div "Scheduler" at bounding box center [624, 165] width 65 height 11
